Goal: Task Accomplishment & Management: Use online tool/utility

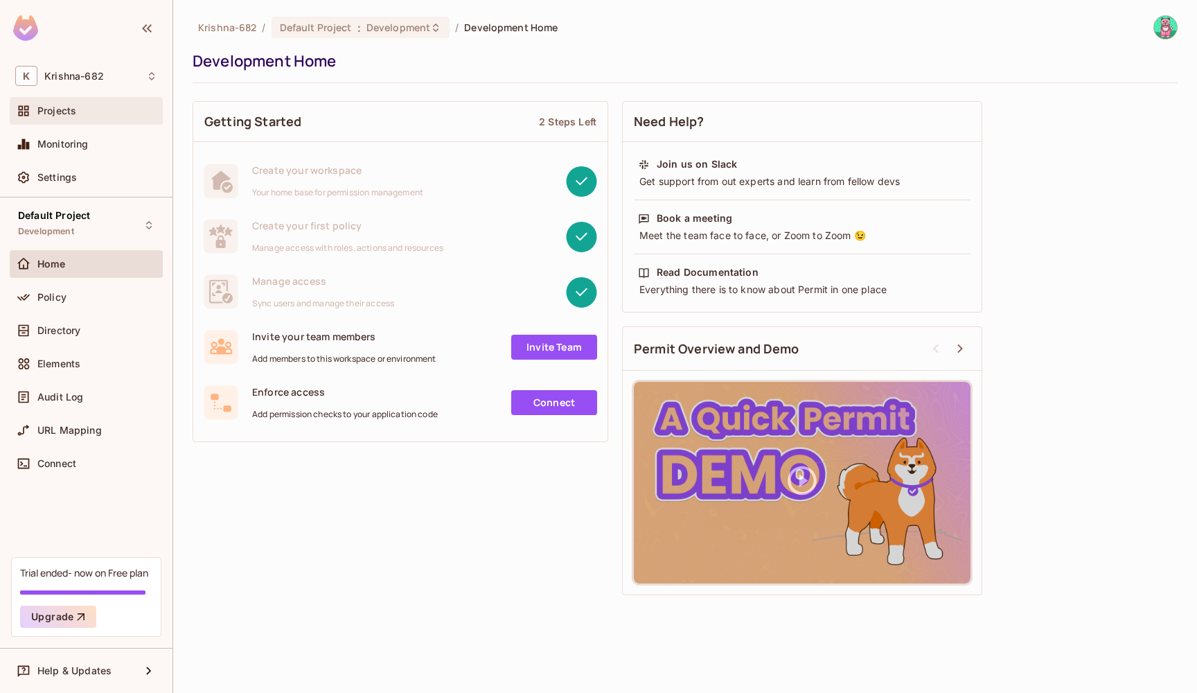
click at [80, 118] on div "Projects" at bounding box center [86, 111] width 142 height 17
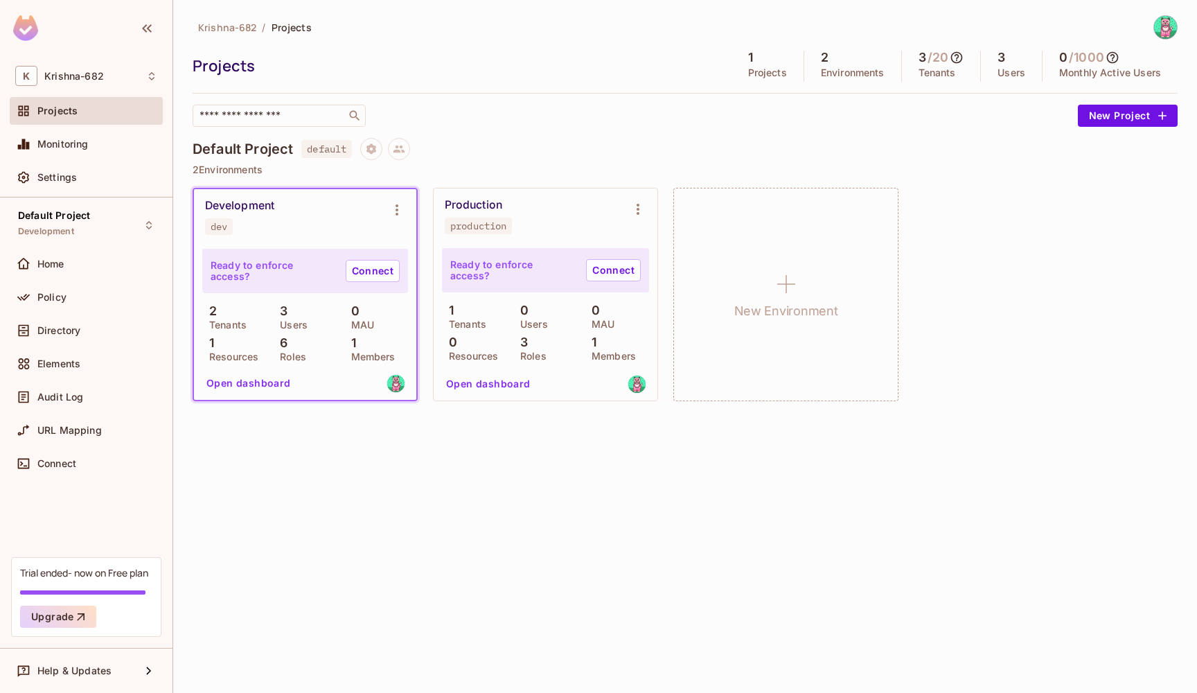
click at [341, 151] on span "default" at bounding box center [326, 149] width 51 height 18
copy span "default"
click at [539, 130] on div "[PERSON_NAME]-682 / Projects Projects 1 Projects 2 Environments 3 / 20 Tenants …" at bounding box center [685, 215] width 985 height 401
click at [264, 388] on button "Open dashboard" at bounding box center [249, 383] width 96 height 22
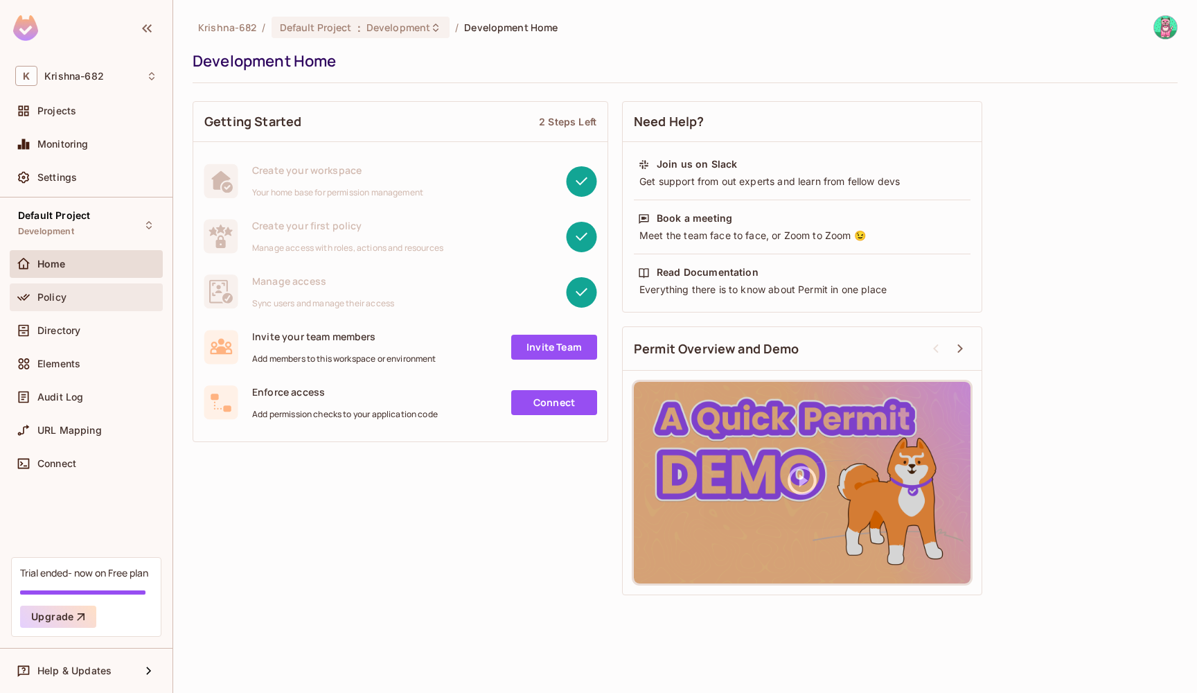
click at [40, 306] on div "Policy" at bounding box center [86, 297] width 153 height 28
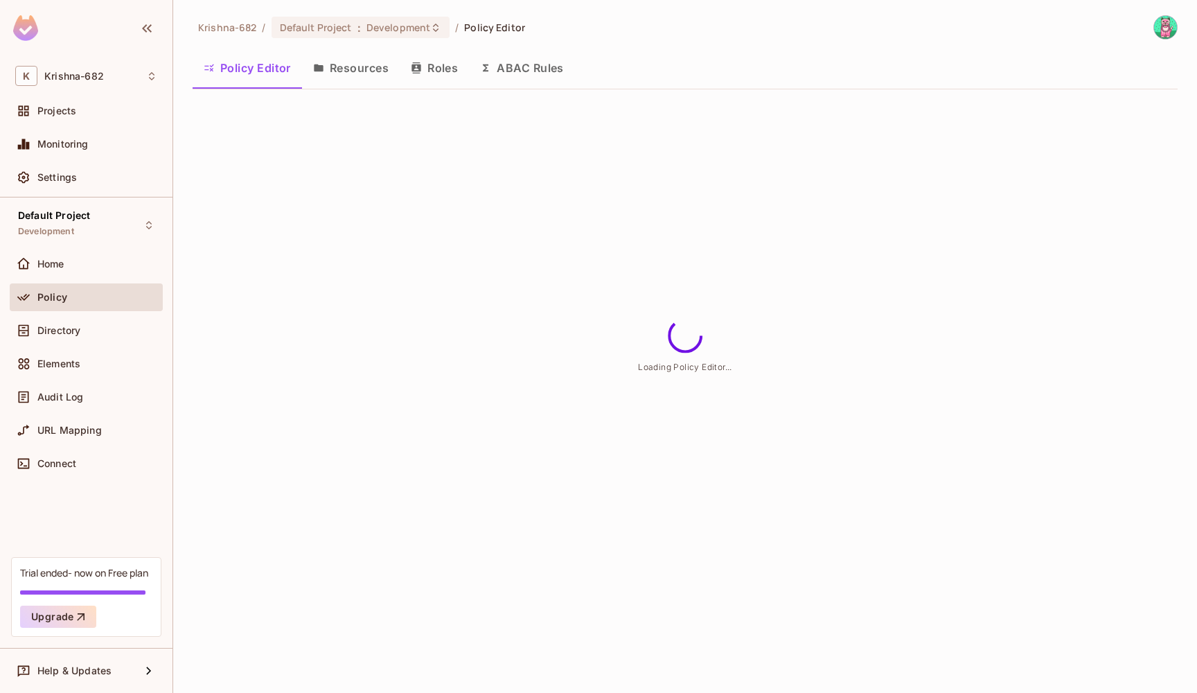
click at [322, 76] on button "Resources" at bounding box center [351, 68] width 98 height 35
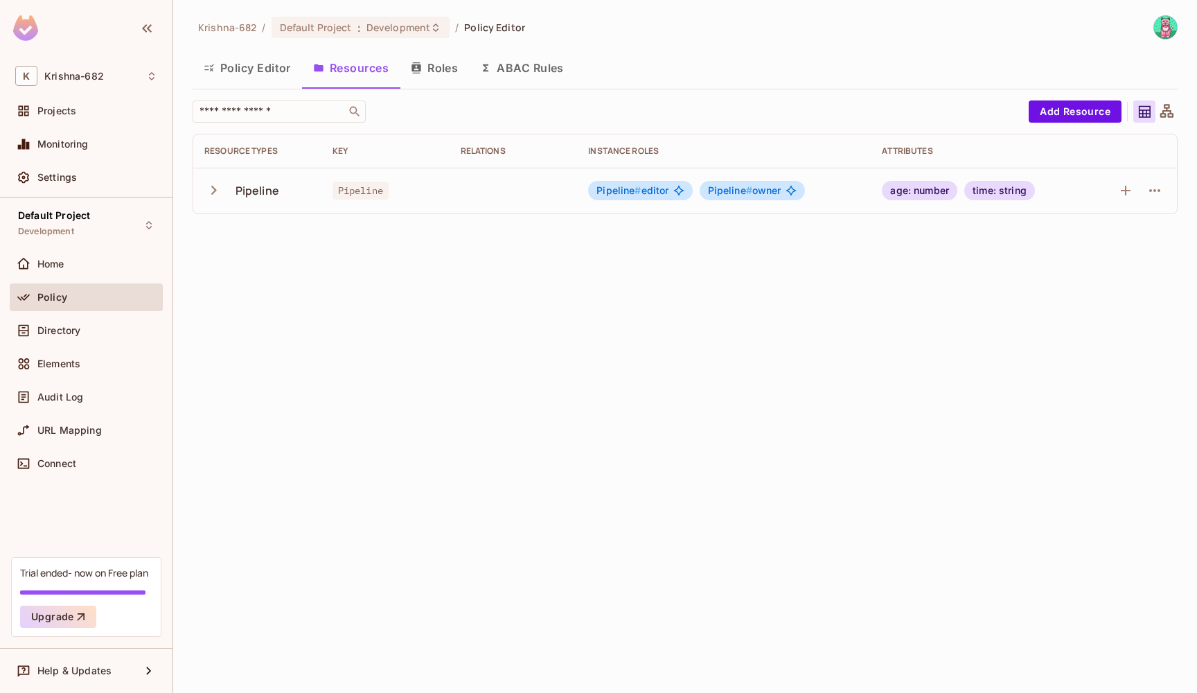
click at [204, 193] on td "Pipeline" at bounding box center [257, 191] width 128 height 46
click at [222, 192] on icon "button" at bounding box center [213, 190] width 19 height 19
click at [1157, 198] on icon "button" at bounding box center [1155, 190] width 17 height 17
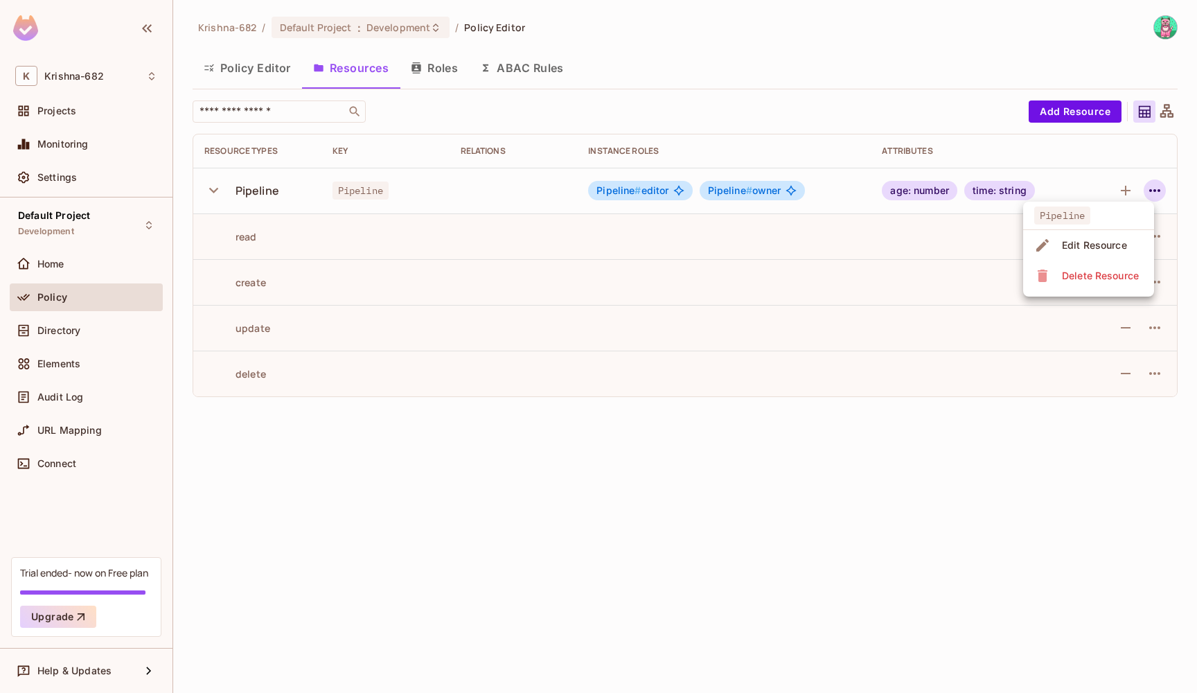
click at [856, 432] on div at bounding box center [598, 346] width 1197 height 693
click at [73, 341] on div "Directory" at bounding box center [86, 331] width 153 height 28
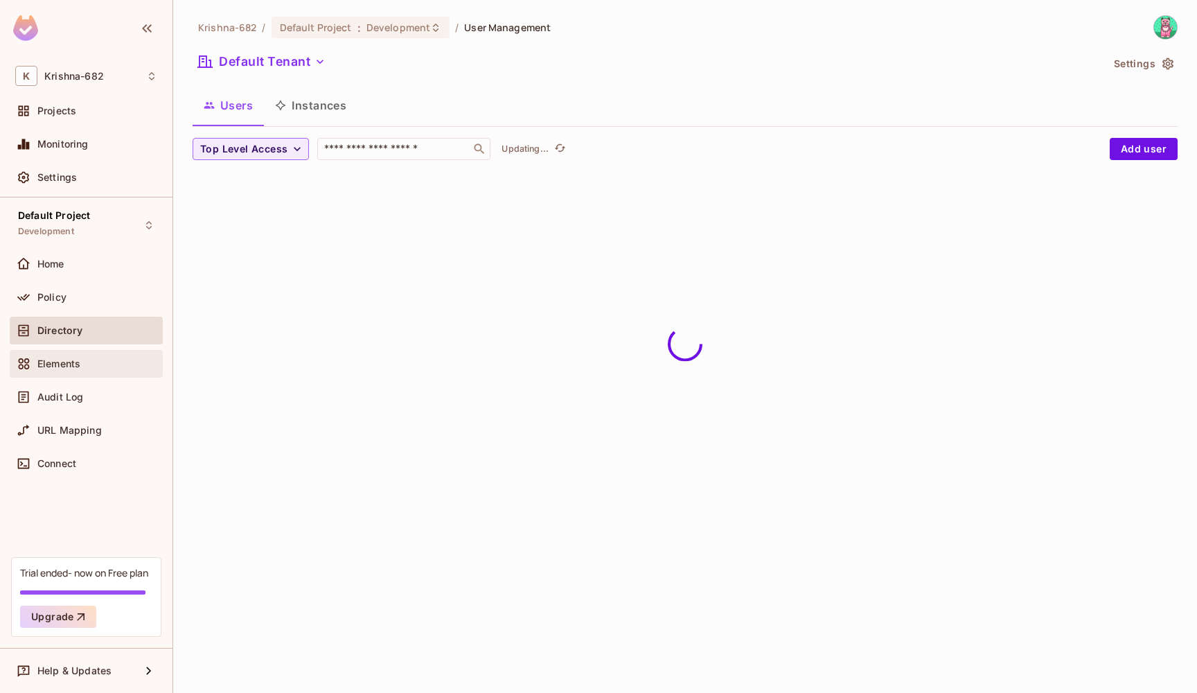
click at [71, 365] on span "Elements" at bounding box center [58, 363] width 43 height 11
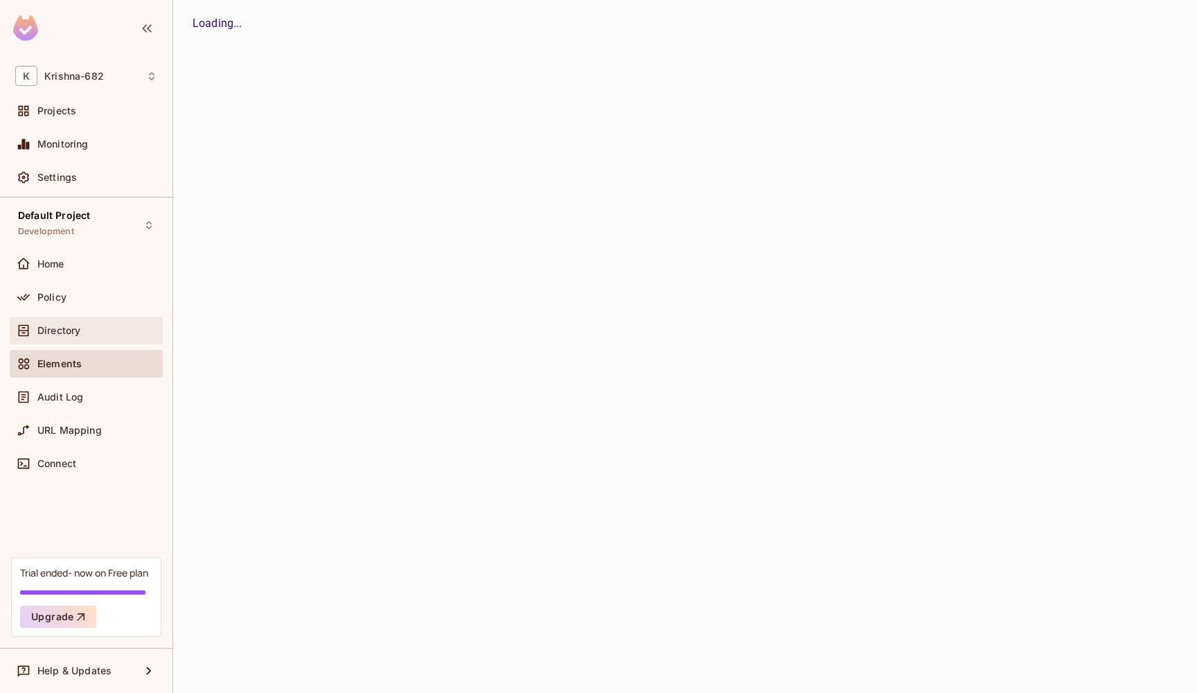
click at [76, 317] on div "Directory" at bounding box center [86, 331] width 153 height 28
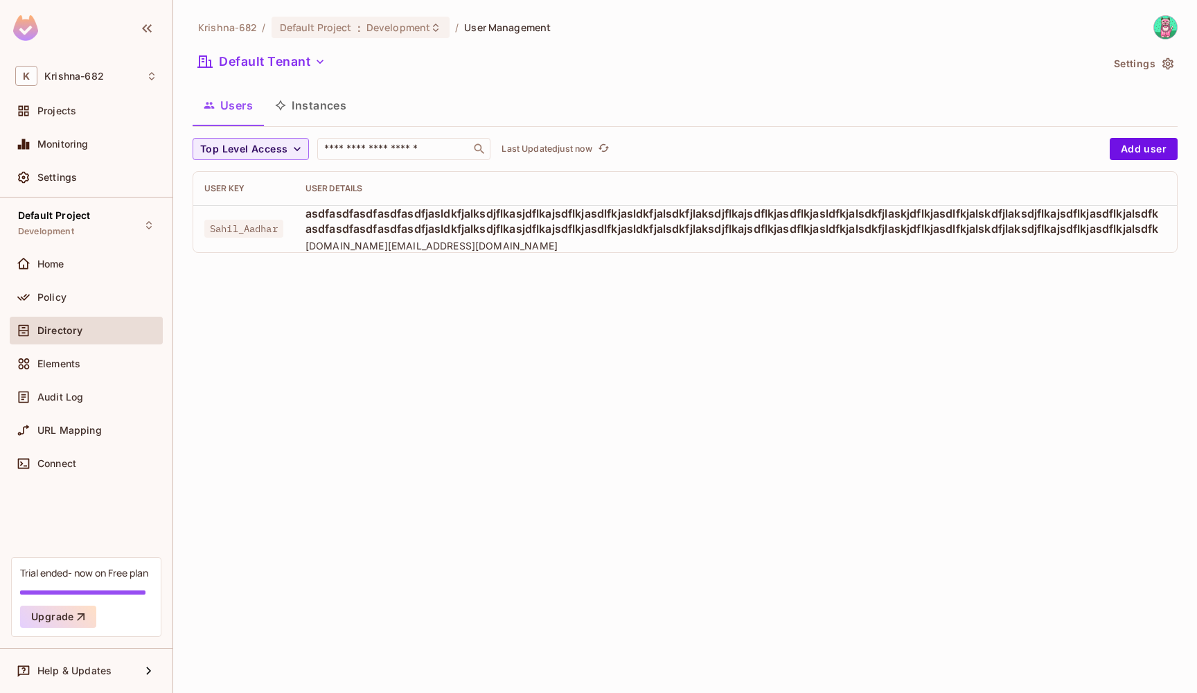
click at [315, 117] on button "Instances" at bounding box center [311, 105] width 94 height 35
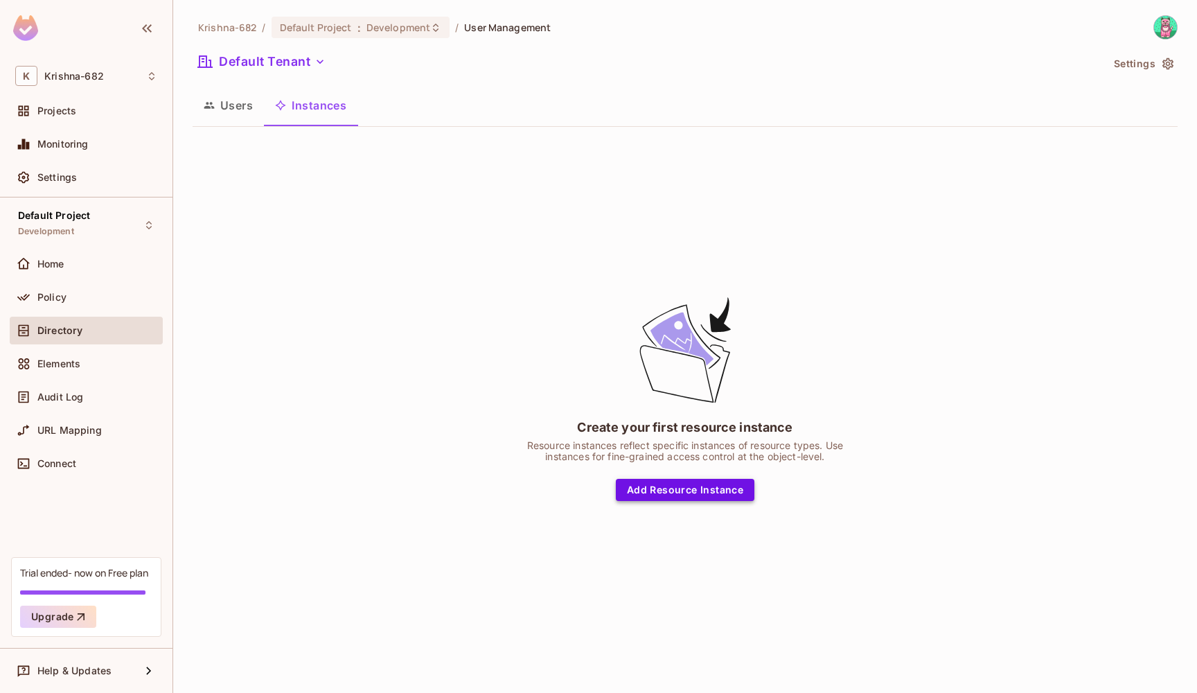
click at [669, 484] on button "Add Resource Instance" at bounding box center [685, 490] width 139 height 22
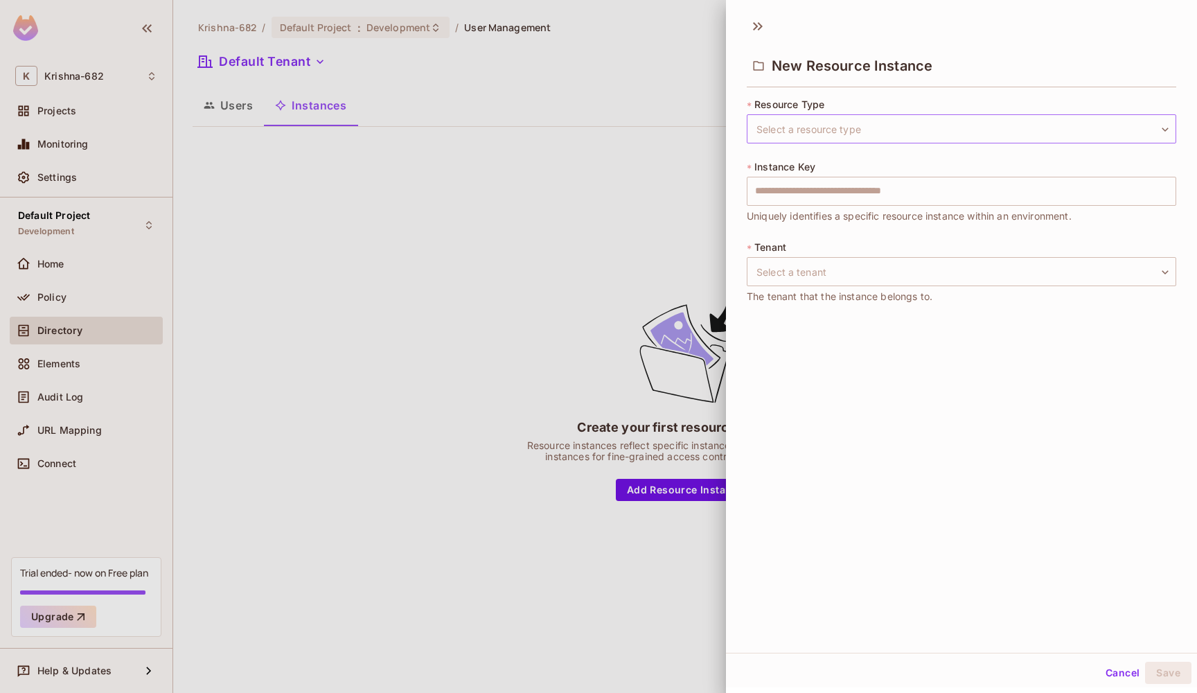
click at [825, 123] on body "[PERSON_NAME]-682 Projects Monitoring Settings Default Project Development Home…" at bounding box center [598, 346] width 1197 height 693
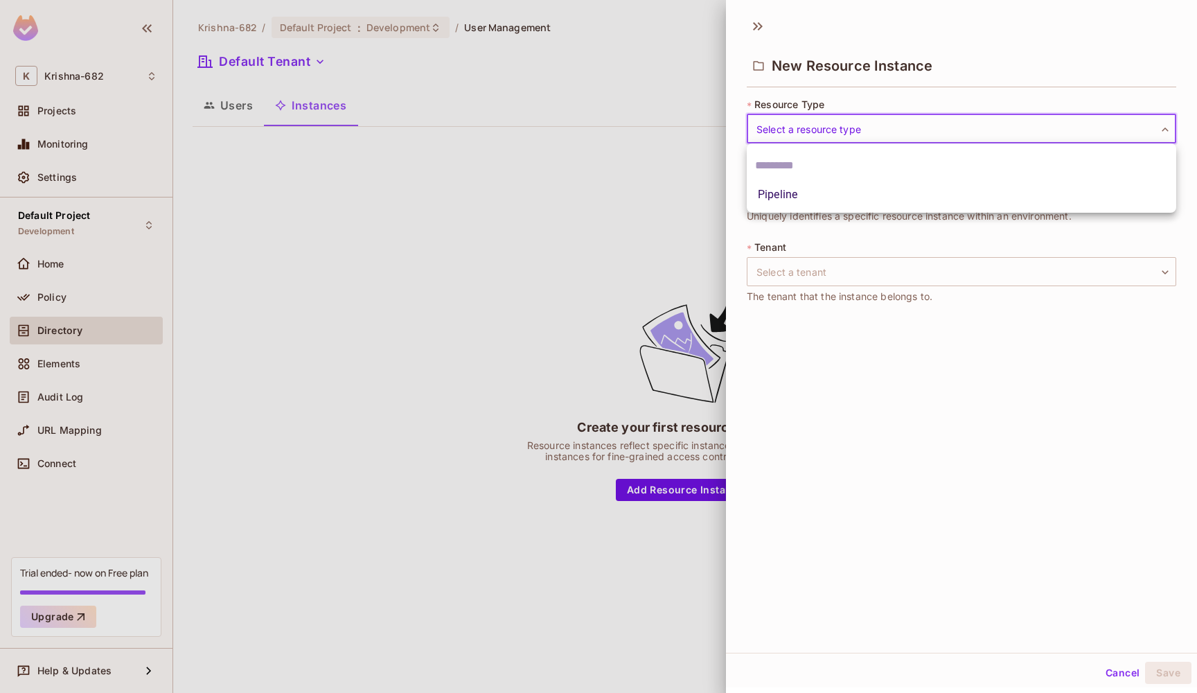
click at [759, 195] on li "Pipeline" at bounding box center [962, 194] width 430 height 25
type input "********"
click at [816, 191] on input "text" at bounding box center [962, 191] width 430 height 29
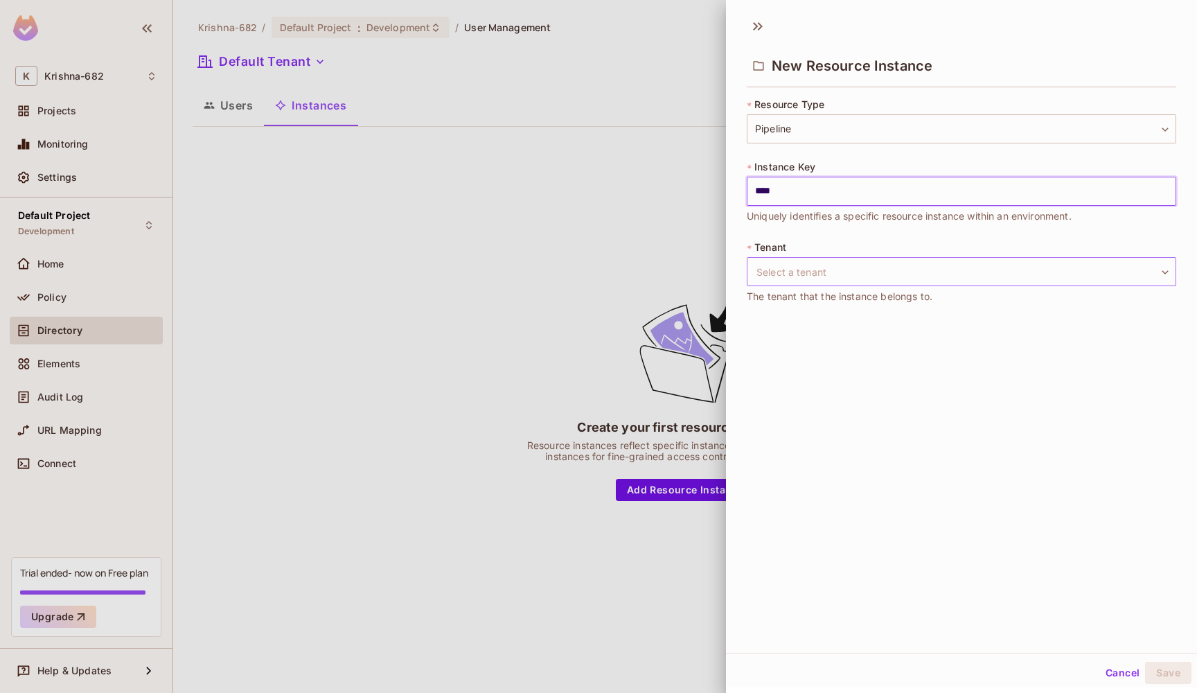
type input "****"
click at [772, 283] on body "[PERSON_NAME]-682 Projects Monitoring Settings Default Project Development Home…" at bounding box center [598, 346] width 1197 height 693
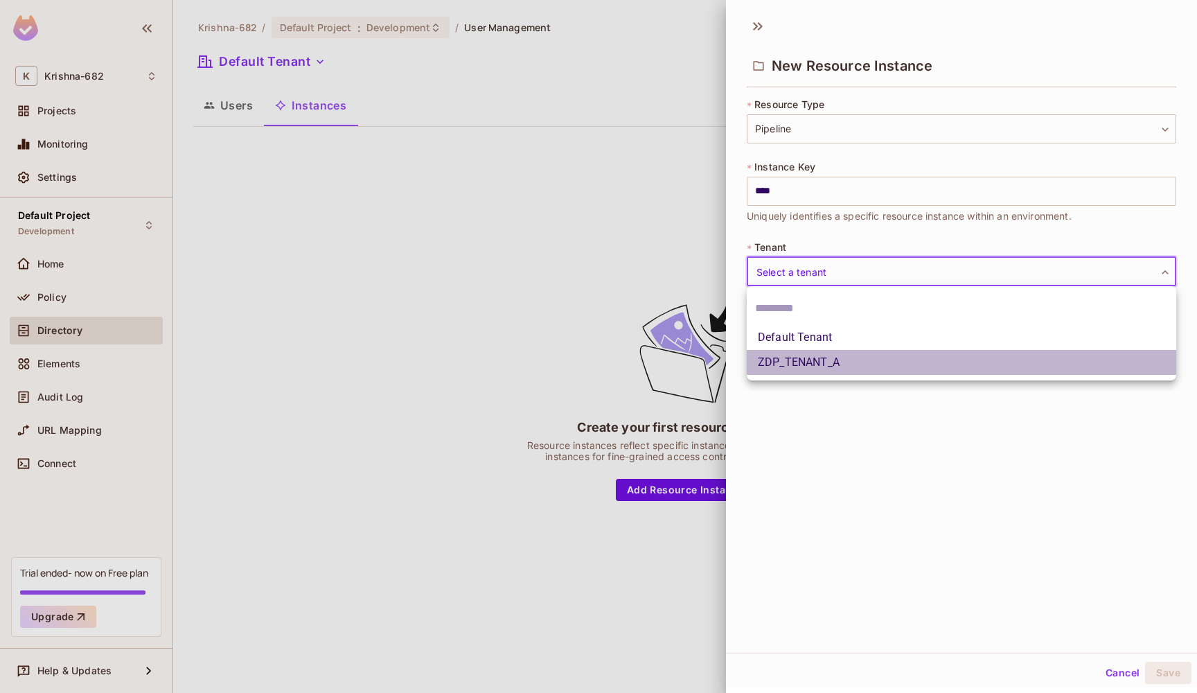
click at [776, 358] on li "ZDP_TENANT_A" at bounding box center [962, 362] width 430 height 25
type input "**********"
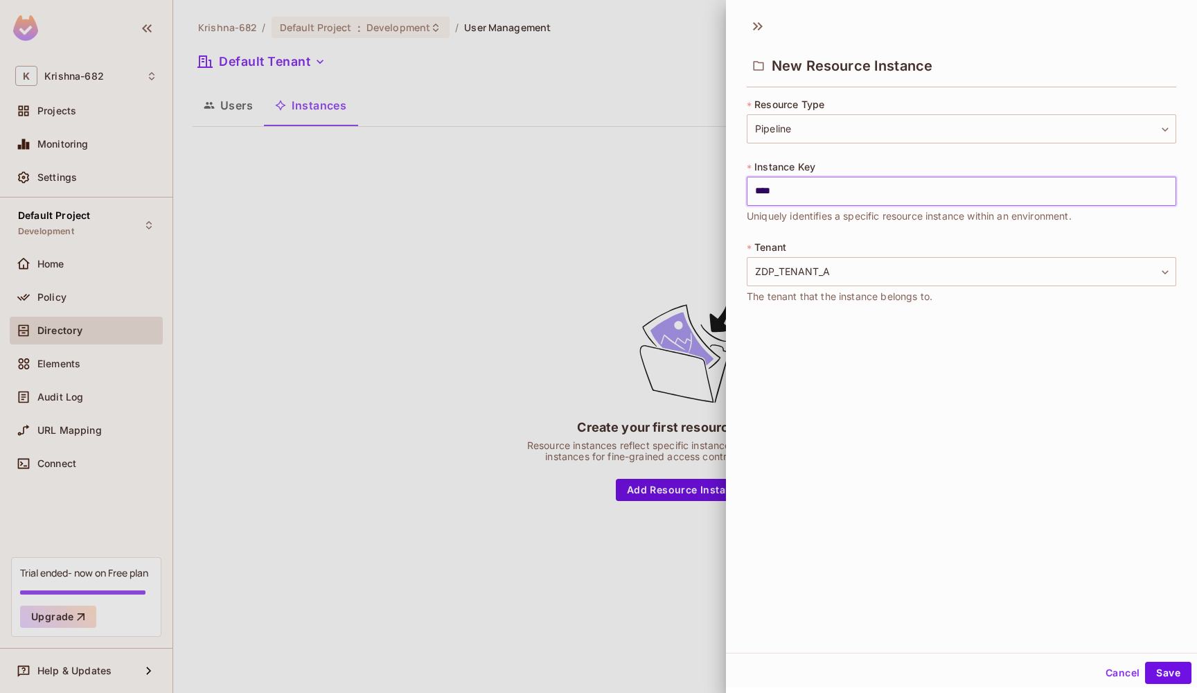
drag, startPoint x: 861, startPoint y: 188, endPoint x: 774, endPoint y: 191, distance: 86.6
click at [774, 191] on input "****" at bounding box center [962, 191] width 430 height 29
click at [753, 191] on input "****" at bounding box center [962, 191] width 430 height 29
click at [814, 203] on input "****" at bounding box center [962, 191] width 430 height 29
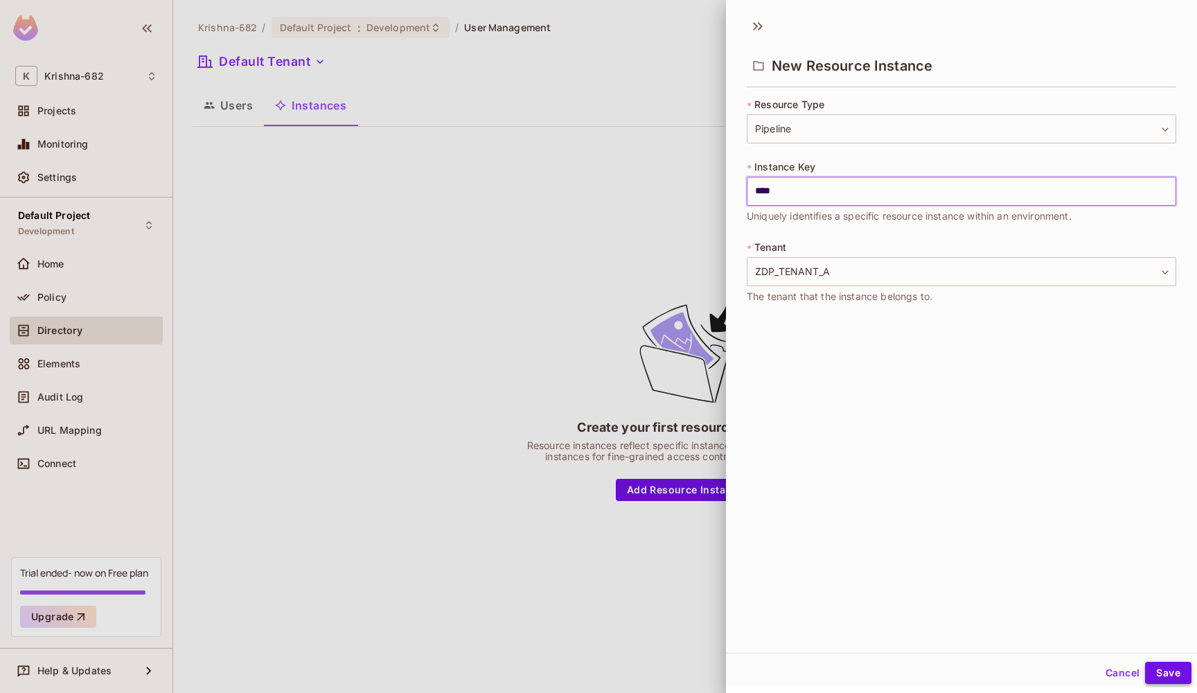
click at [1167, 678] on button "Save" at bounding box center [1168, 673] width 46 height 22
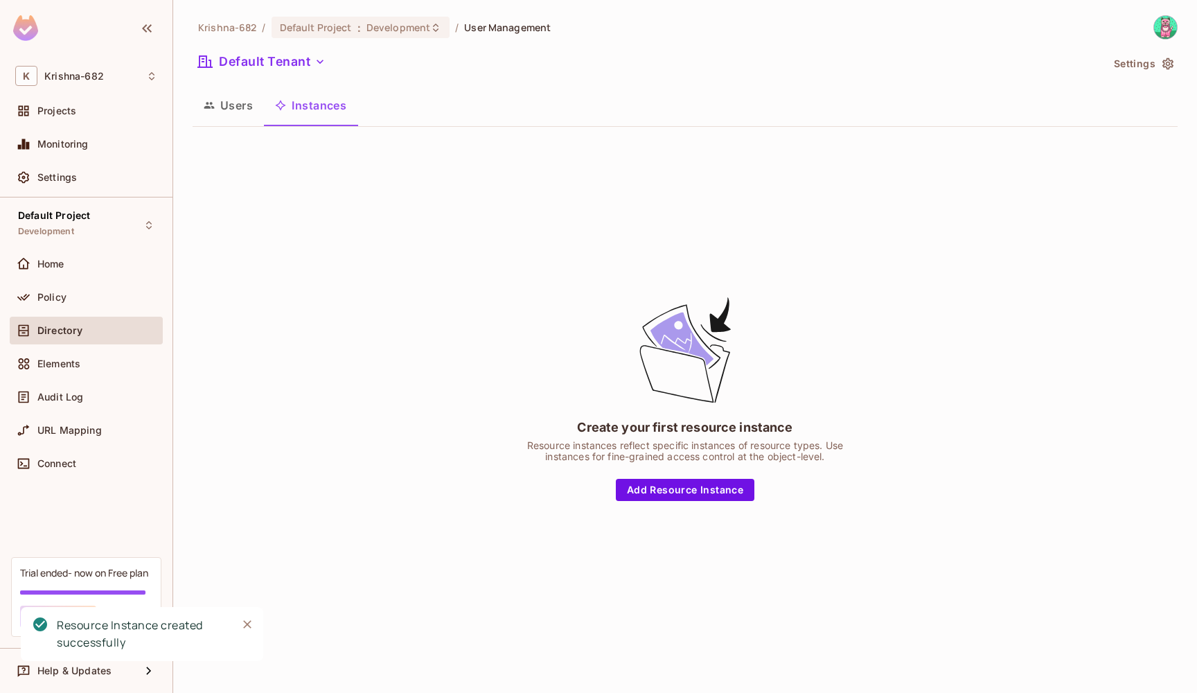
click at [65, 326] on span "Directory" at bounding box center [59, 330] width 45 height 11
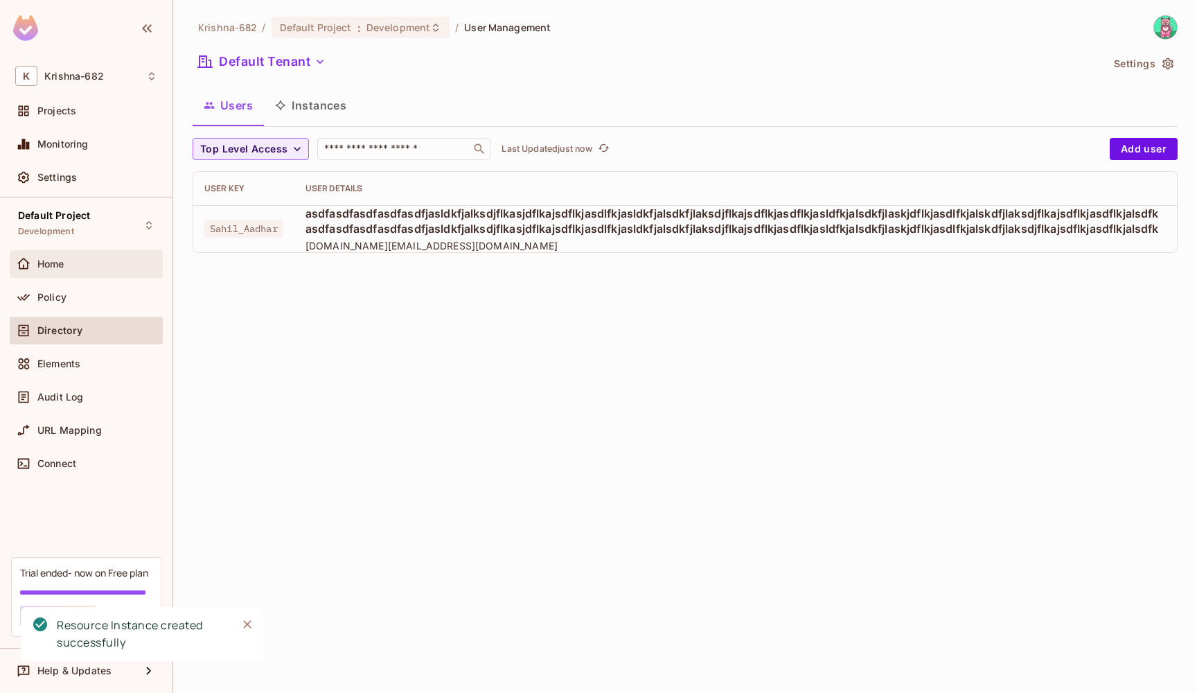
click at [68, 263] on div "Home" at bounding box center [97, 263] width 120 height 11
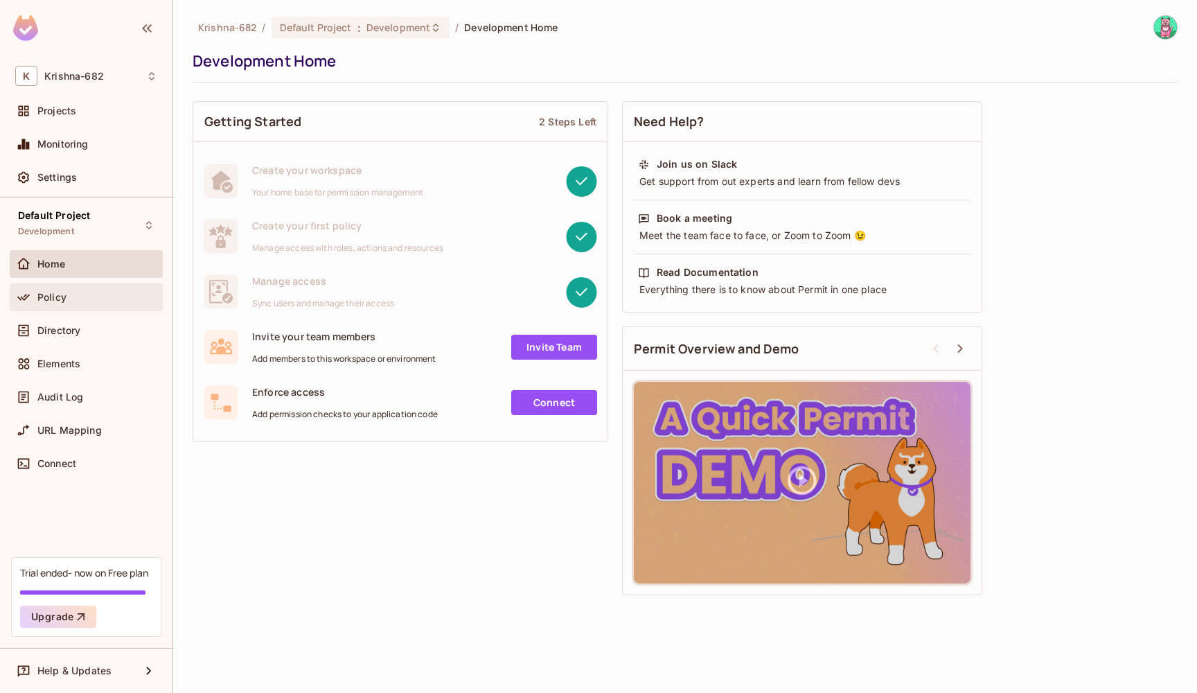
click at [77, 292] on div "Policy" at bounding box center [97, 297] width 120 height 11
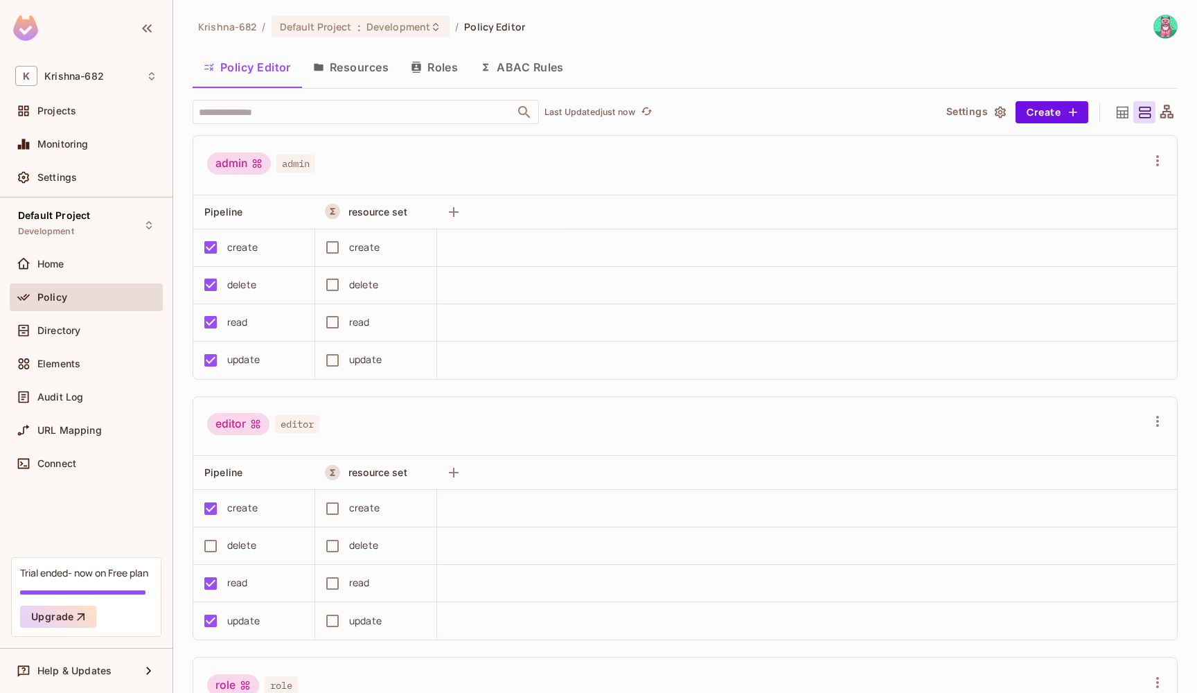
scroll to position [1, 0]
click at [512, 78] on button "ABAC Rules" at bounding box center [522, 67] width 106 height 35
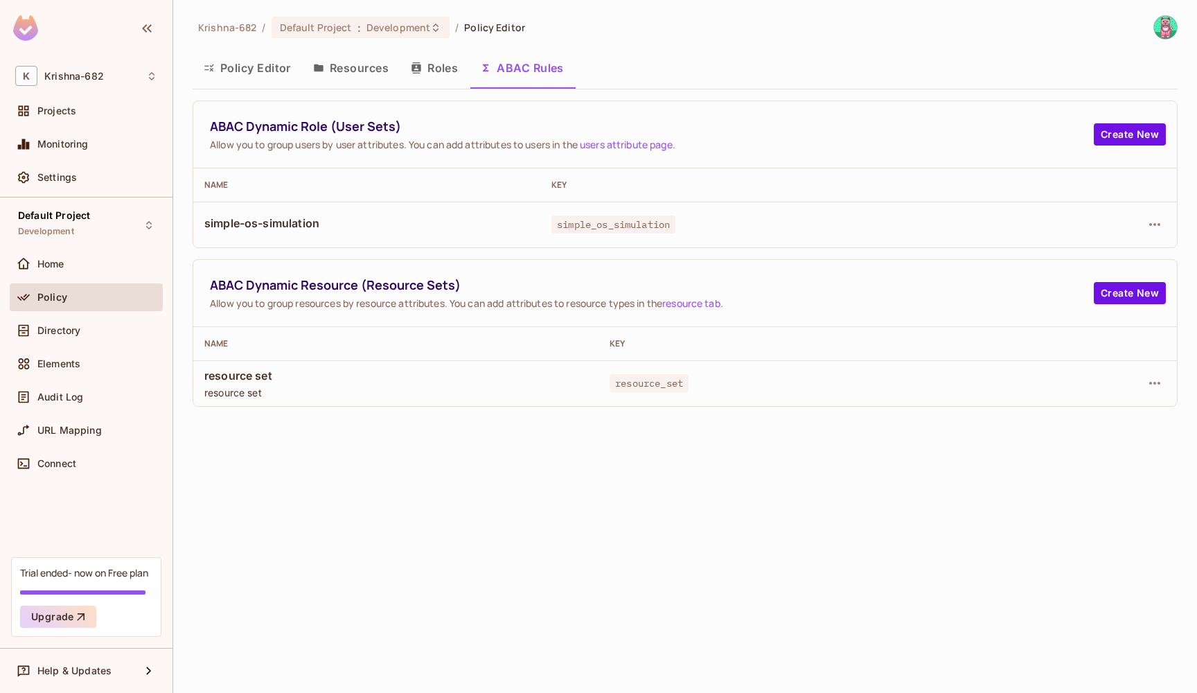
click at [417, 75] on button "Roles" at bounding box center [434, 68] width 69 height 35
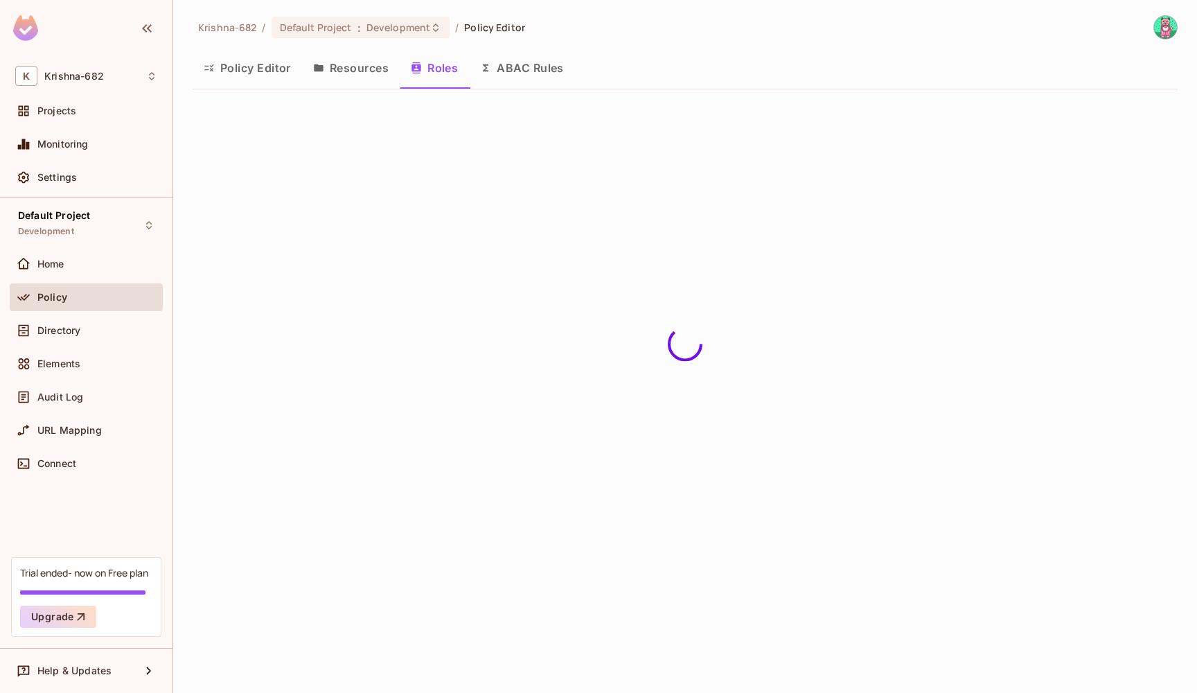
click at [333, 71] on button "Resources" at bounding box center [351, 68] width 98 height 35
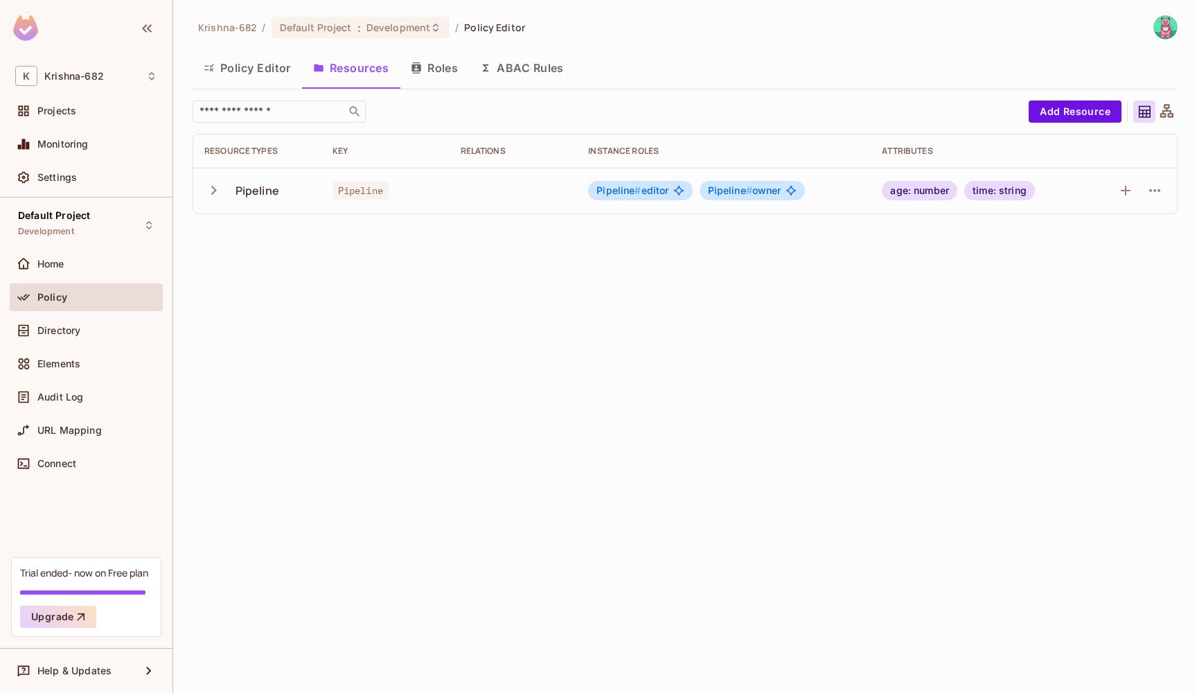
click at [281, 69] on button "Policy Editor" at bounding box center [247, 68] width 109 height 35
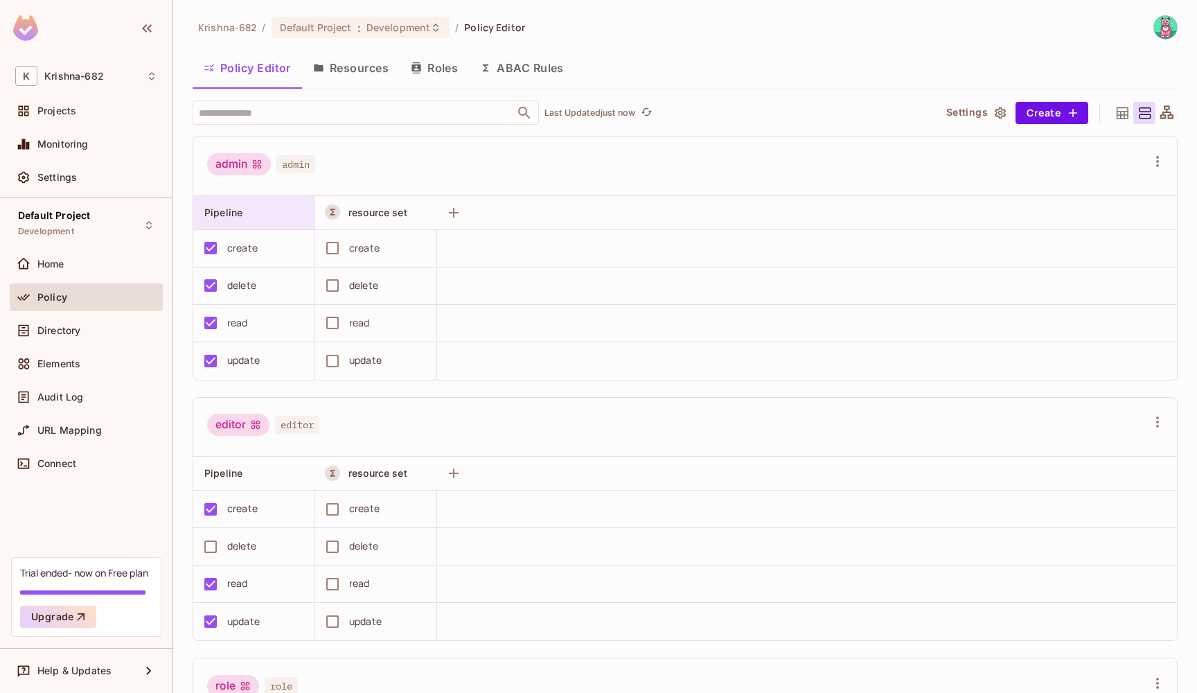
click at [239, 215] on span "Pipeline" at bounding box center [223, 213] width 38 height 12
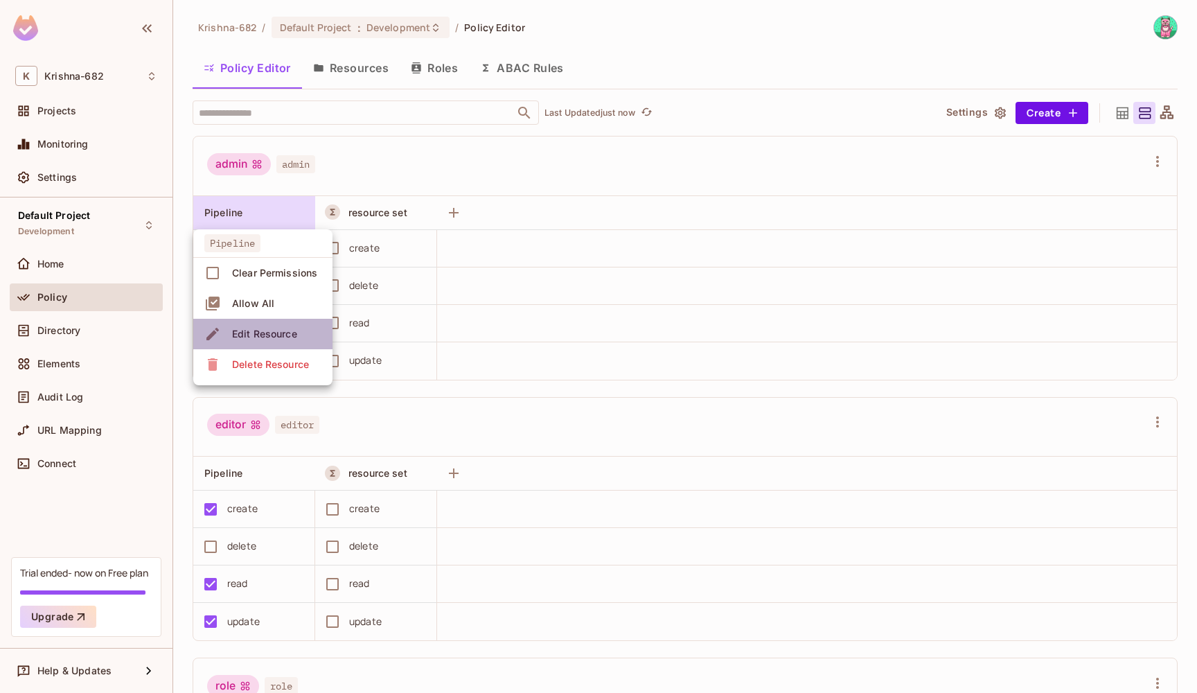
click at [243, 329] on div "Edit Resource" at bounding box center [264, 334] width 65 height 14
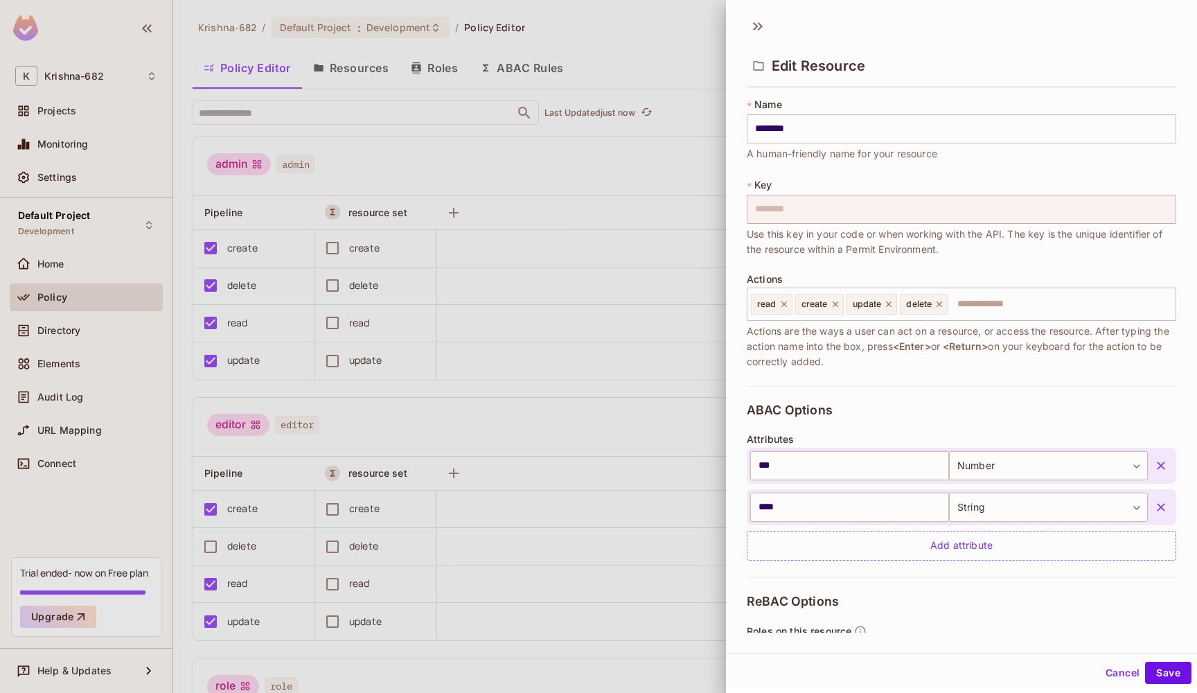
click at [746, 204] on div "* Name ******** ​ A human-friendly name for your resource * Key ******** ​ Use …" at bounding box center [961, 362] width 471 height 541
